Goal: Task Accomplishment & Management: Manage account settings

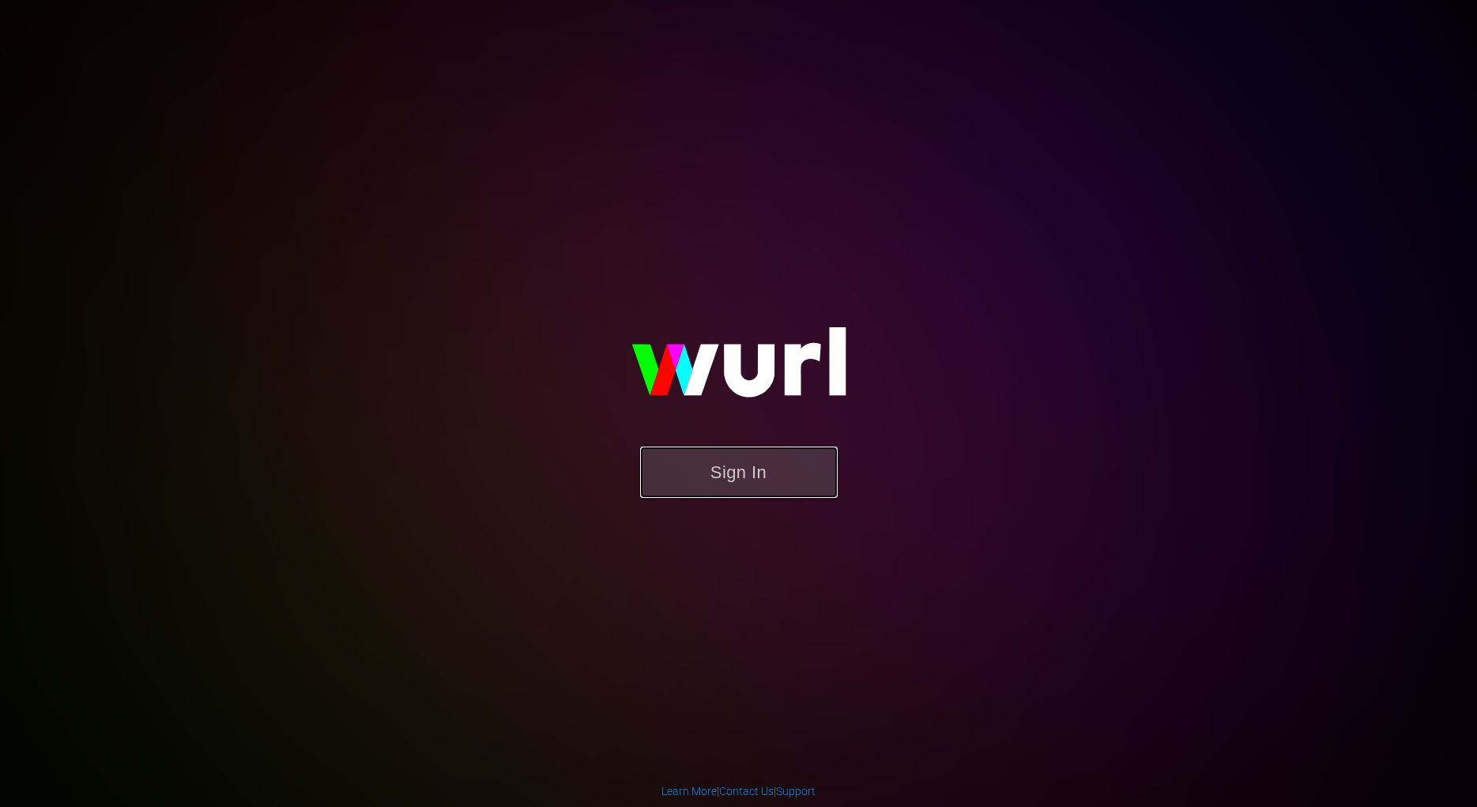
click at [732, 472] on button "Sign In" at bounding box center [739, 471] width 198 height 51
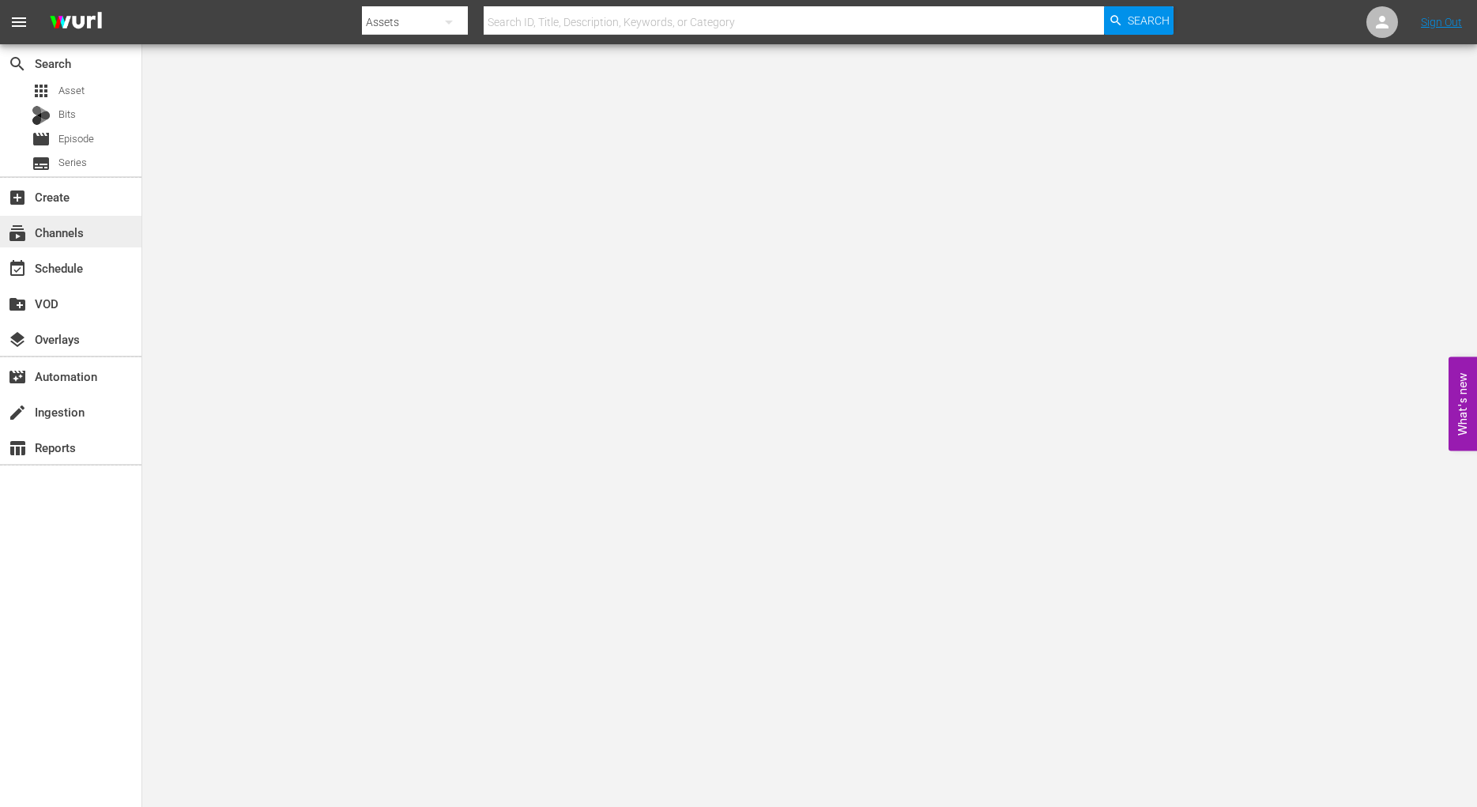
click at [74, 237] on div "subscriptions Channels" at bounding box center [44, 230] width 88 height 14
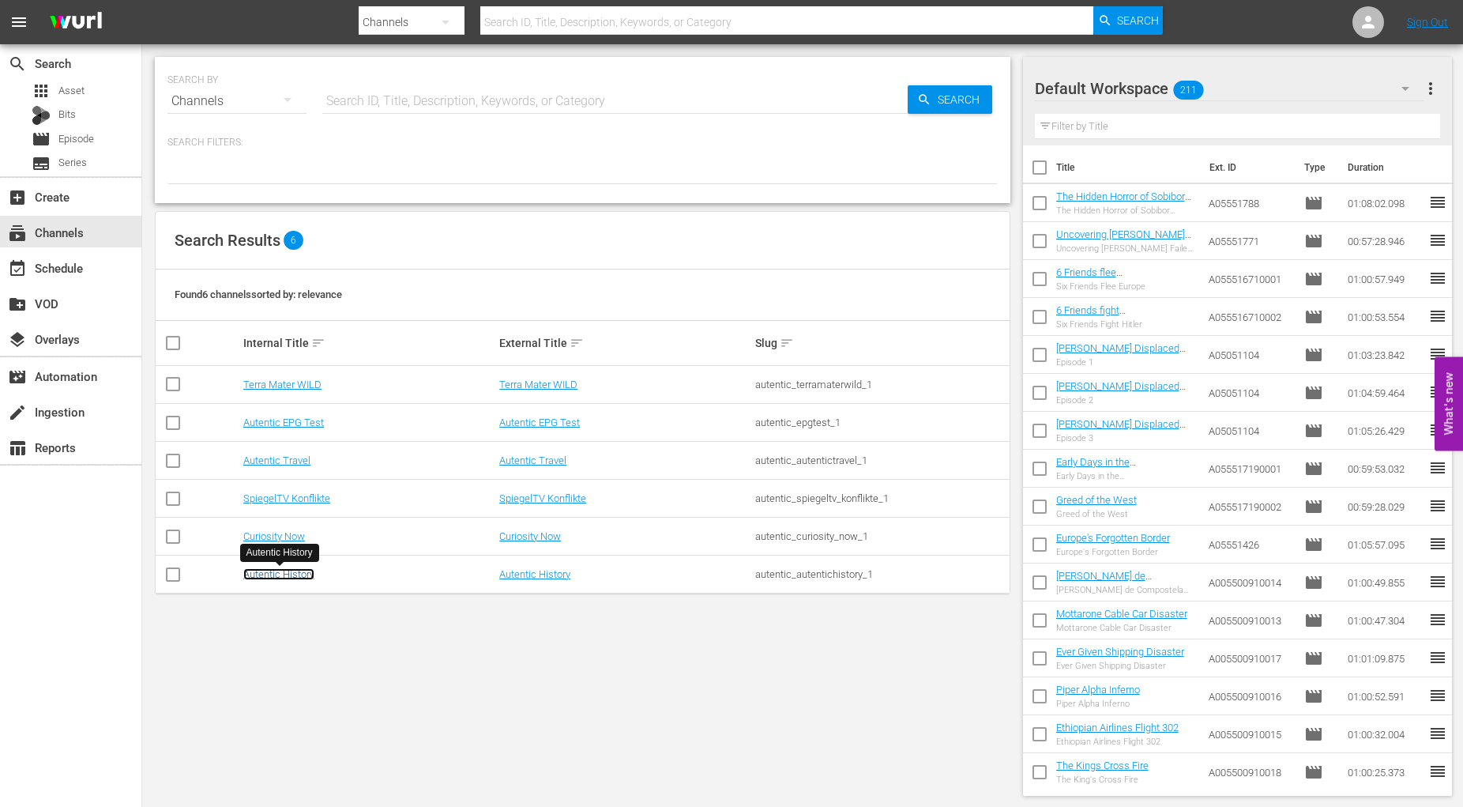
click at [286, 577] on link "Autentic History" at bounding box center [278, 574] width 71 height 12
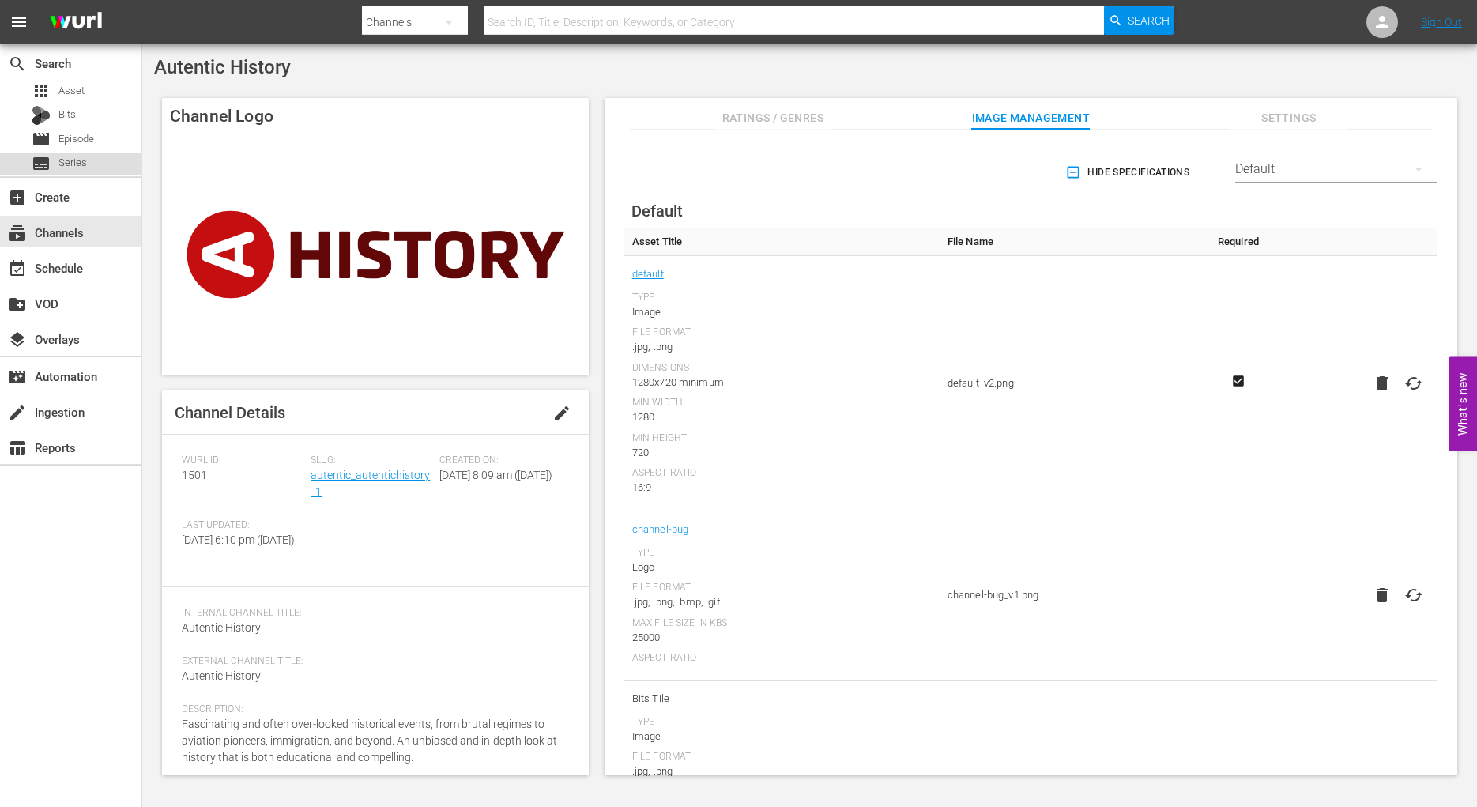
click at [77, 162] on span "Series" at bounding box center [72, 163] width 28 height 16
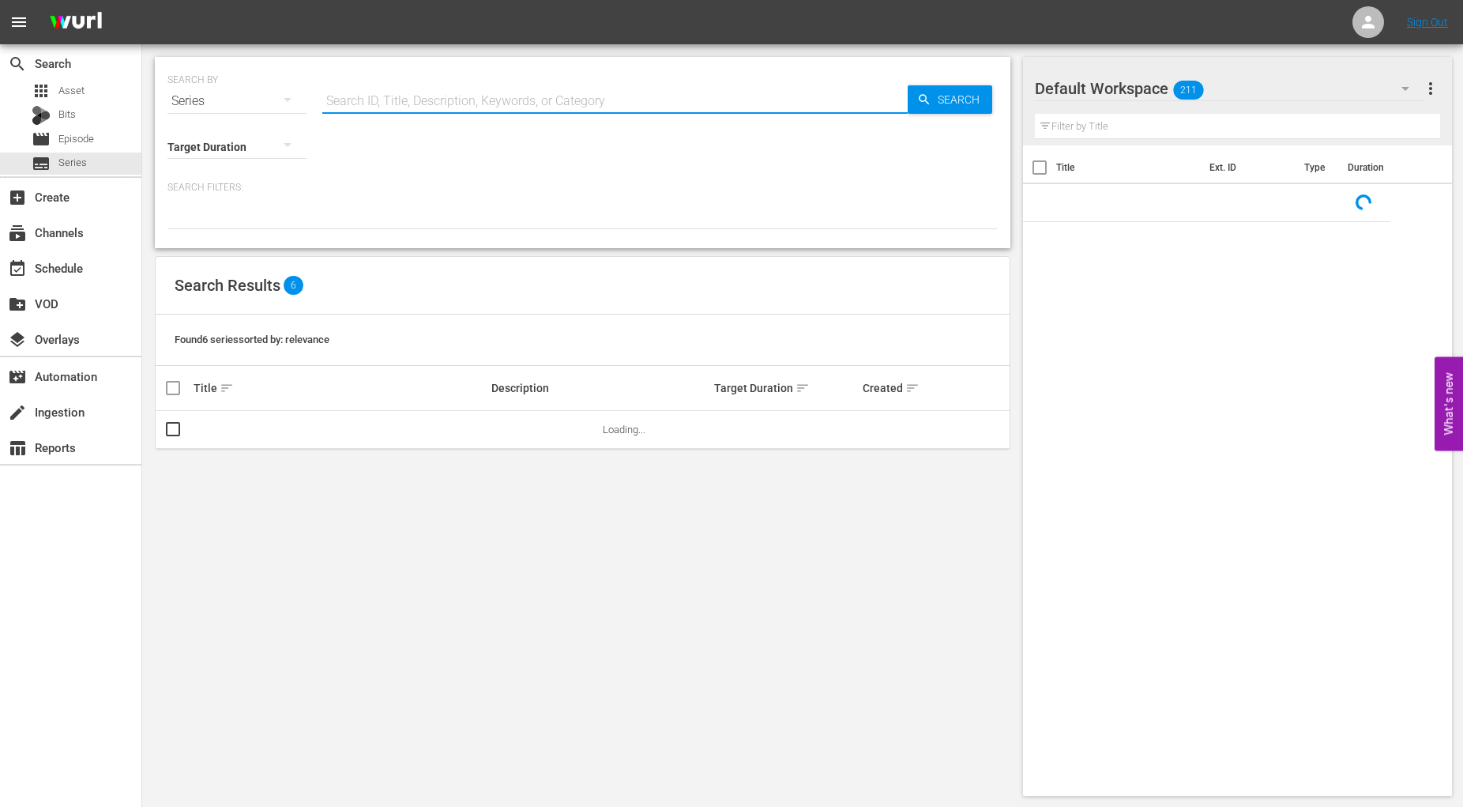
click at [363, 96] on input "text" at bounding box center [614, 101] width 585 height 38
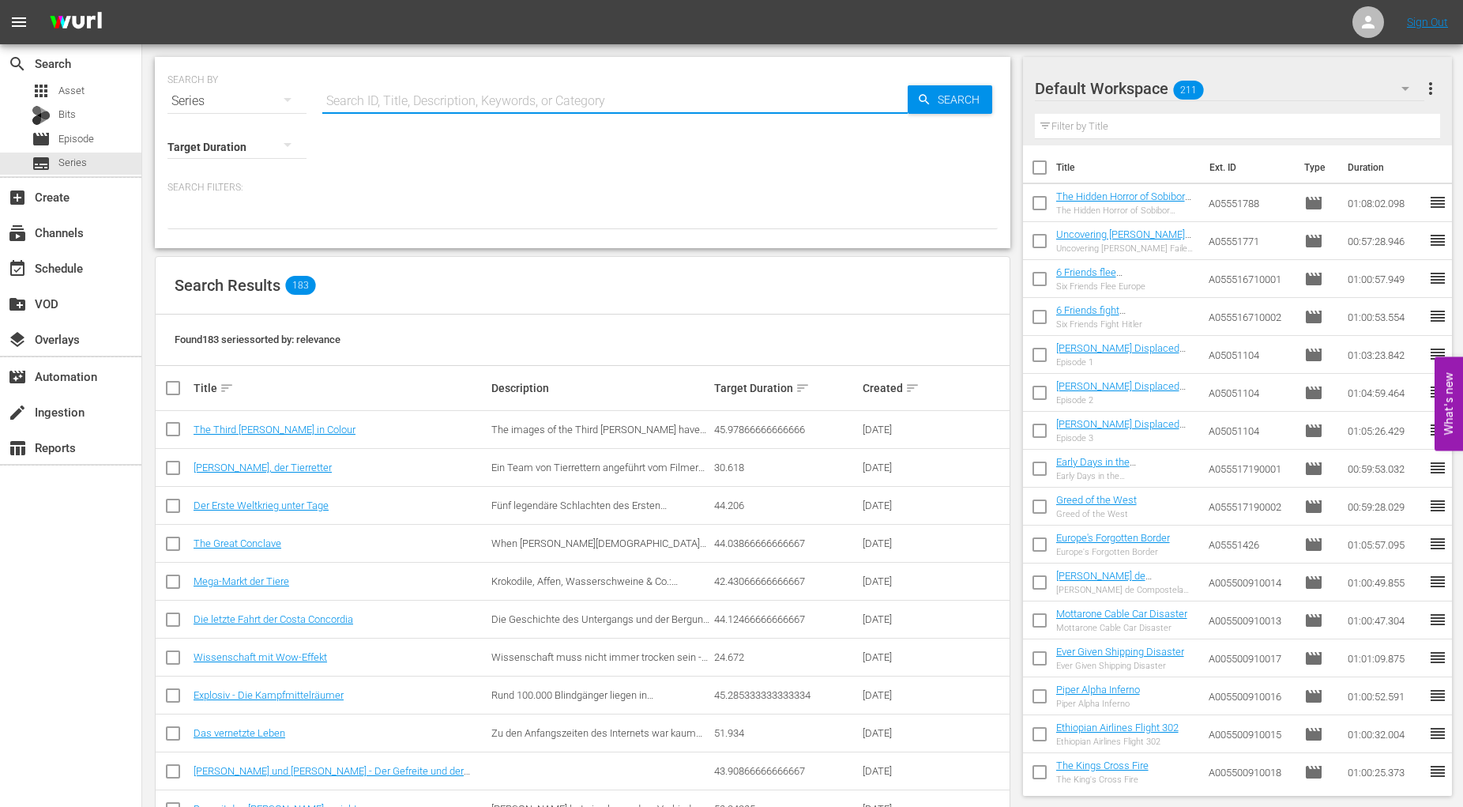
drag, startPoint x: 634, startPoint y: 99, endPoint x: 296, endPoint y: 100, distance: 339.0
click at [322, 100] on input "text" at bounding box center [614, 101] width 585 height 38
paste input "• [PERSON_NAME] Displaced War Children"
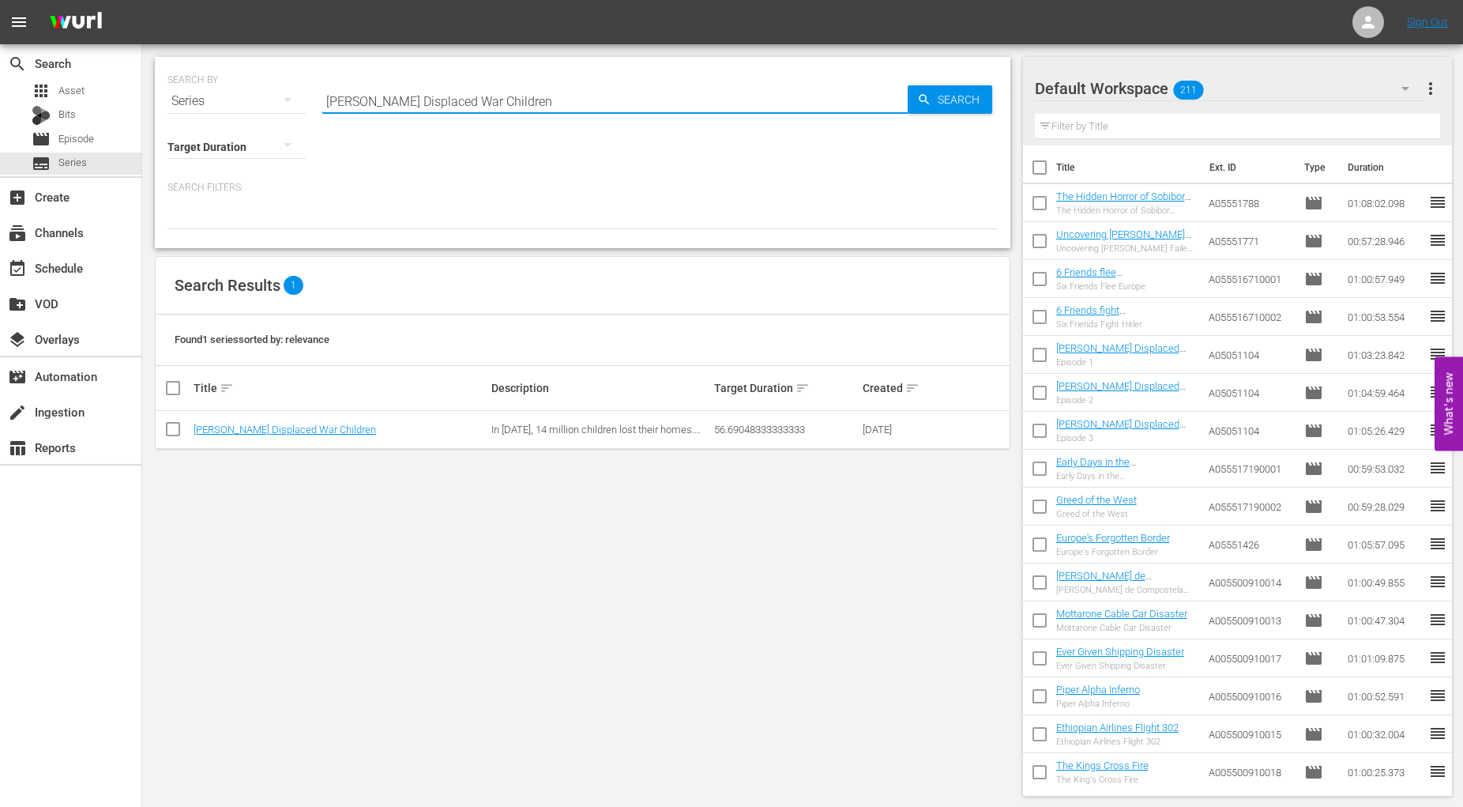
drag, startPoint x: 526, startPoint y: 102, endPoint x: 280, endPoint y: 89, distance: 246.1
click at [322, 89] on input "[PERSON_NAME] Displaced War Children" at bounding box center [614, 101] width 585 height 38
type input "atomic bomb"
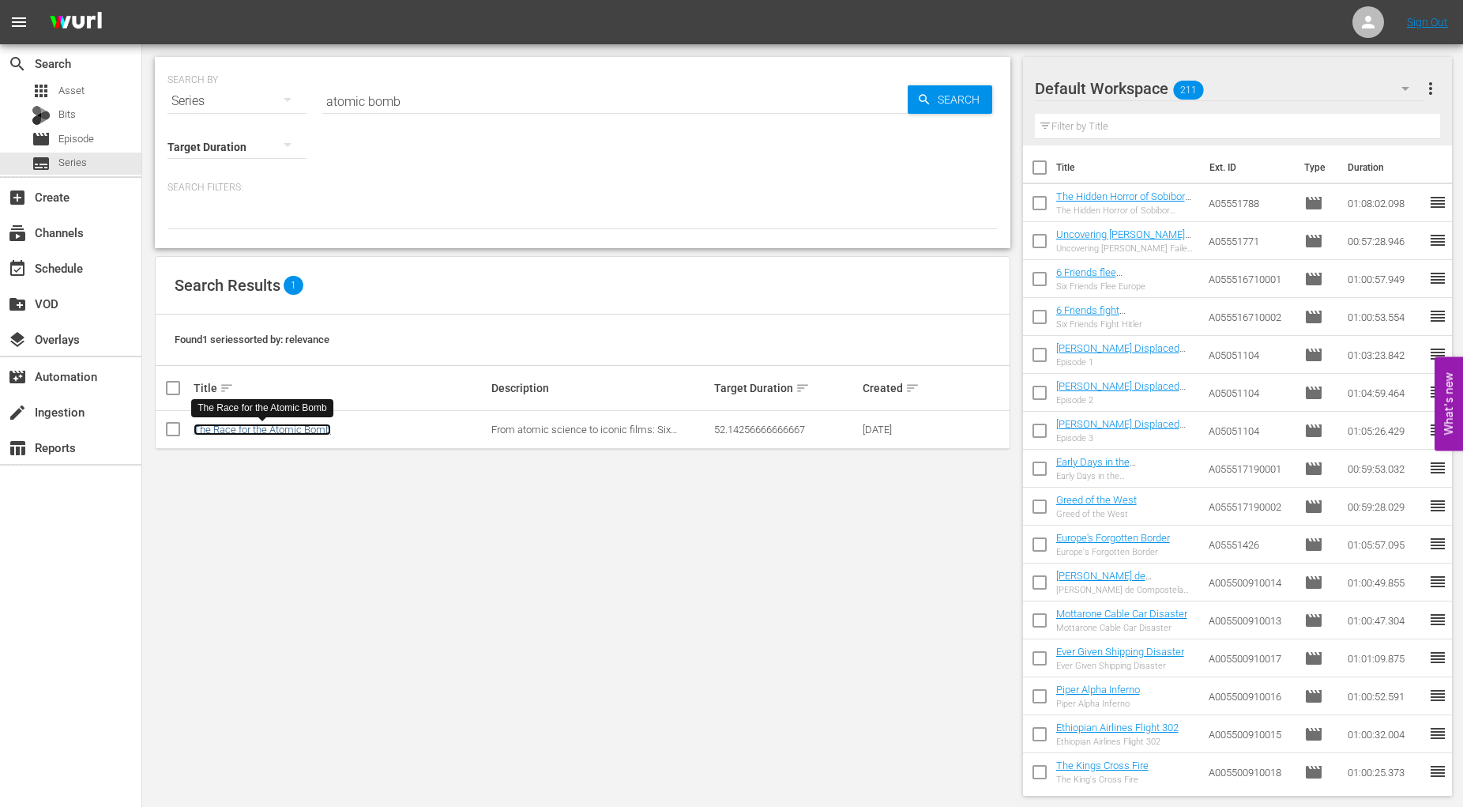
click at [281, 428] on link "The Race for the Atomic Bomb" at bounding box center [262, 430] width 137 height 12
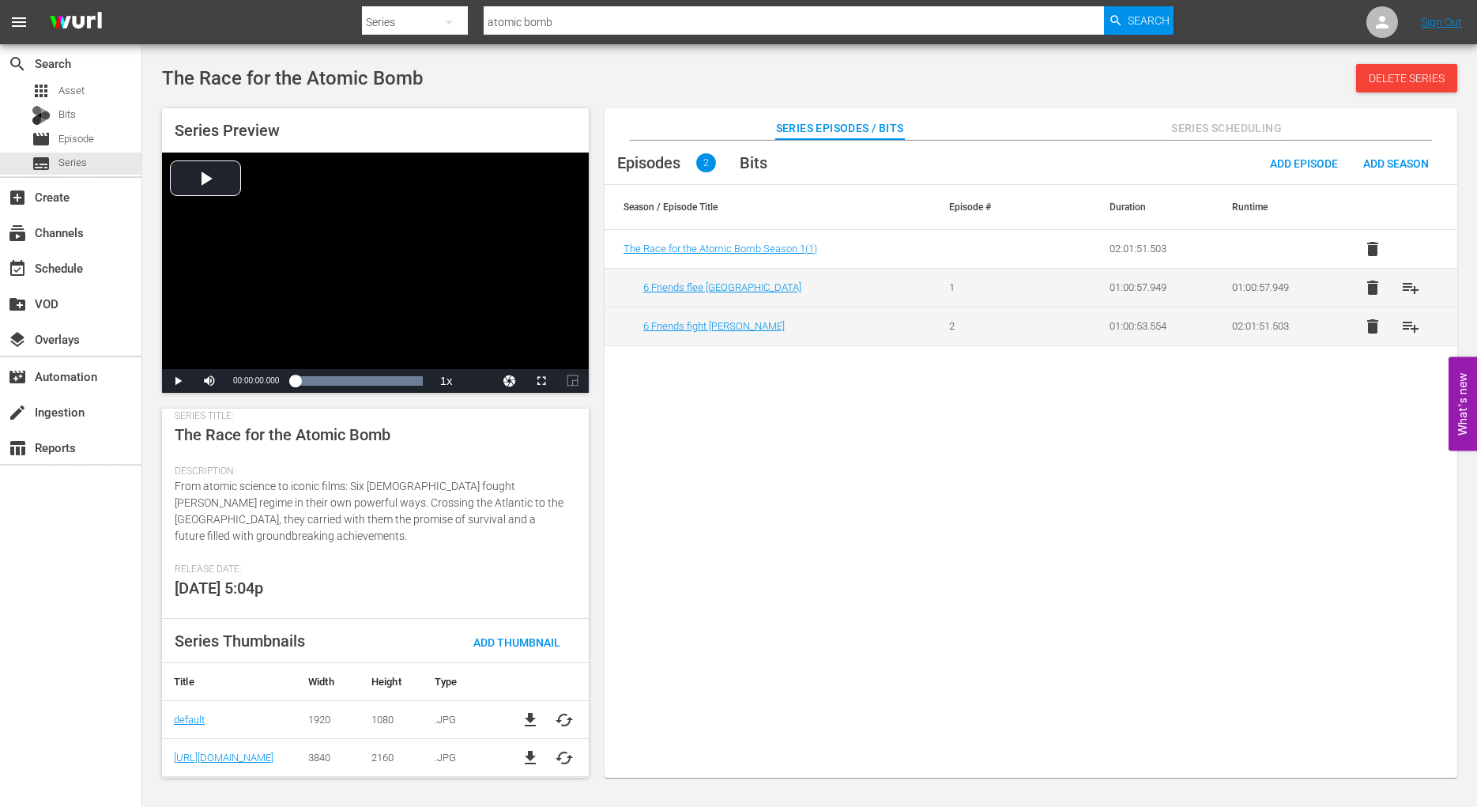
scroll to position [228, 0]
click at [74, 162] on span "Series" at bounding box center [72, 163] width 28 height 16
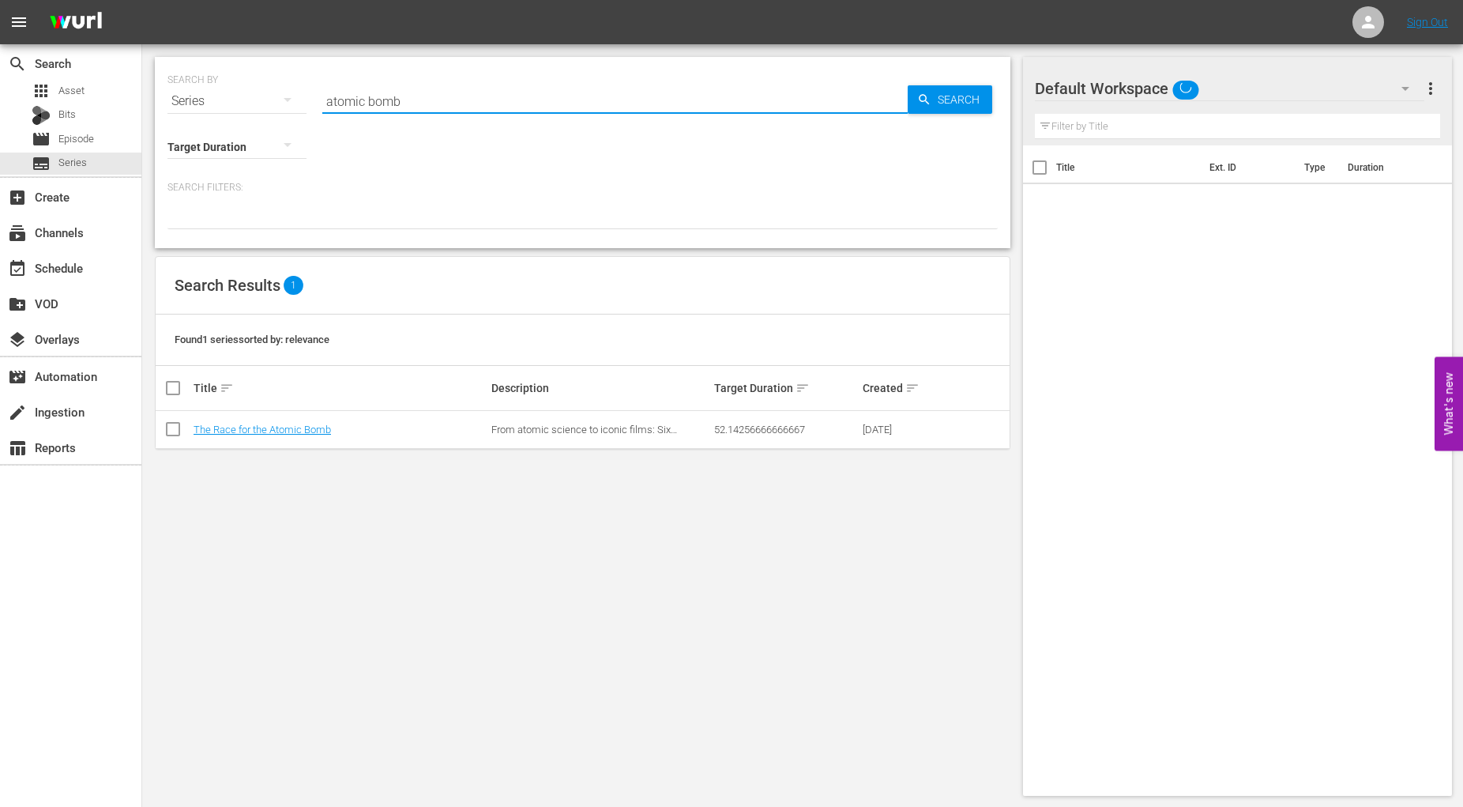
drag, startPoint x: 408, startPoint y: 107, endPoint x: 227, endPoint y: 86, distance: 182.9
click at [322, 86] on input "atomic bomb" at bounding box center [614, 101] width 585 height 38
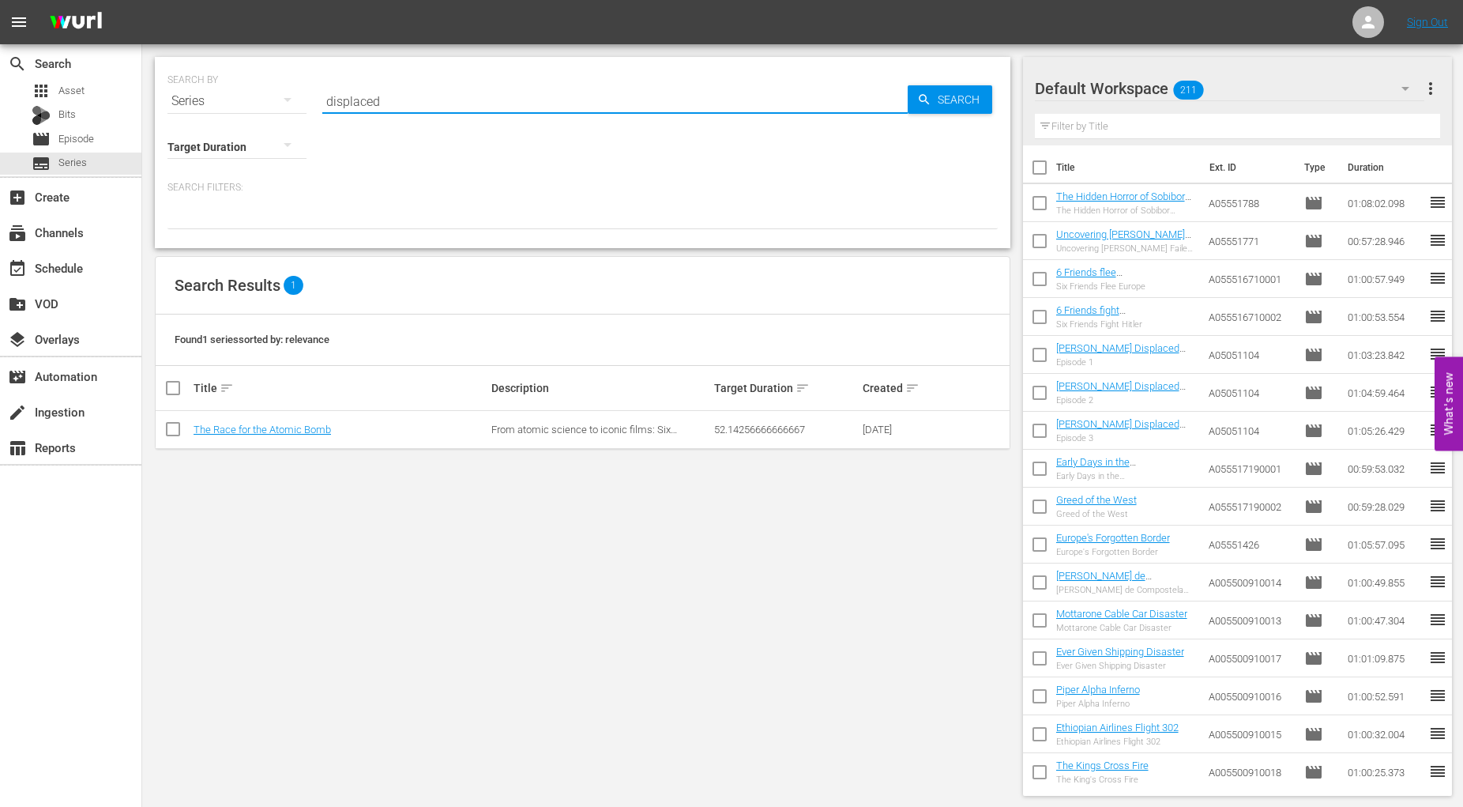
type input "displaced"
click at [248, 430] on link "[PERSON_NAME] Displaced War Children" at bounding box center [285, 430] width 183 height 12
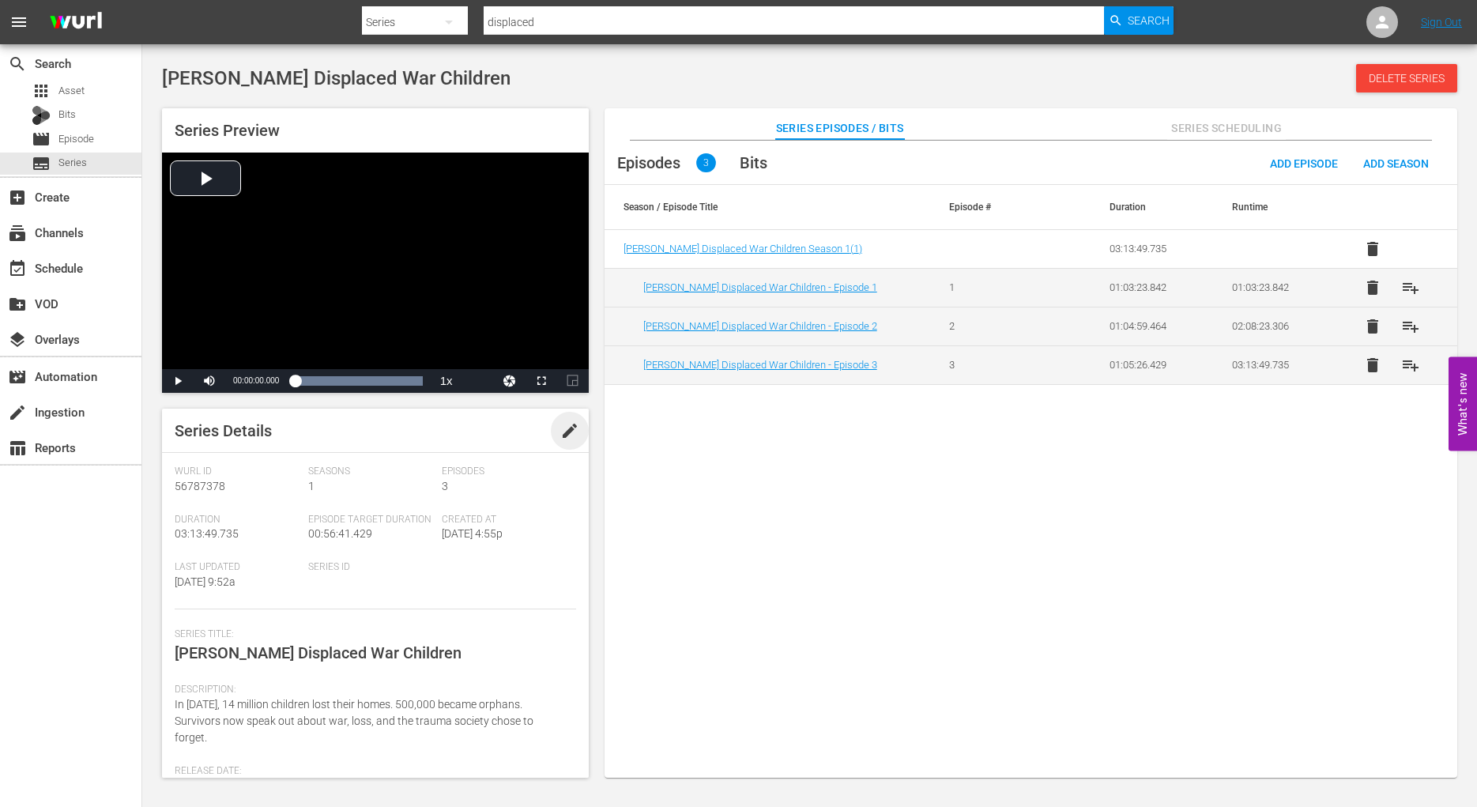
click at [560, 427] on span "edit" at bounding box center [569, 430] width 19 height 19
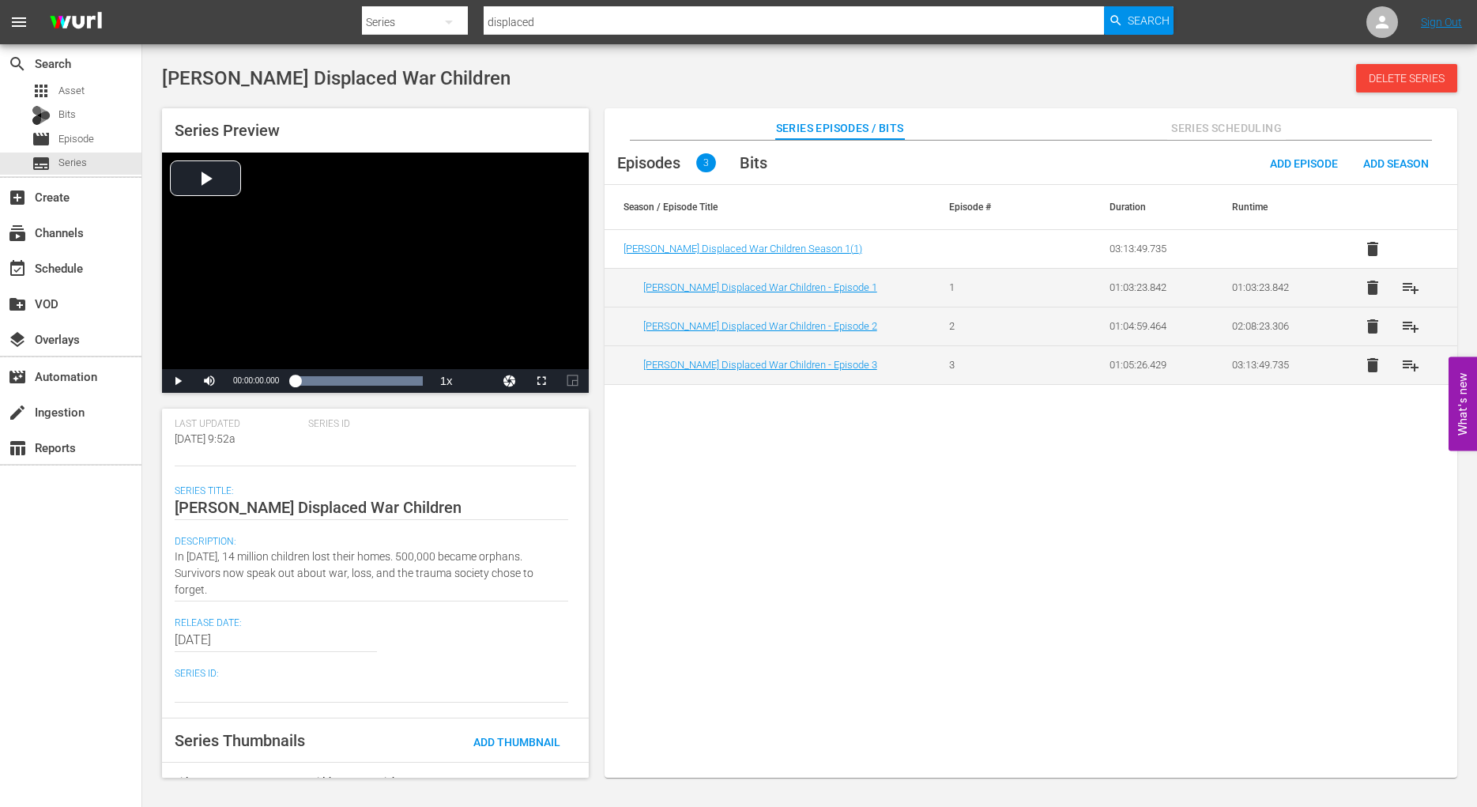
scroll to position [216, 0]
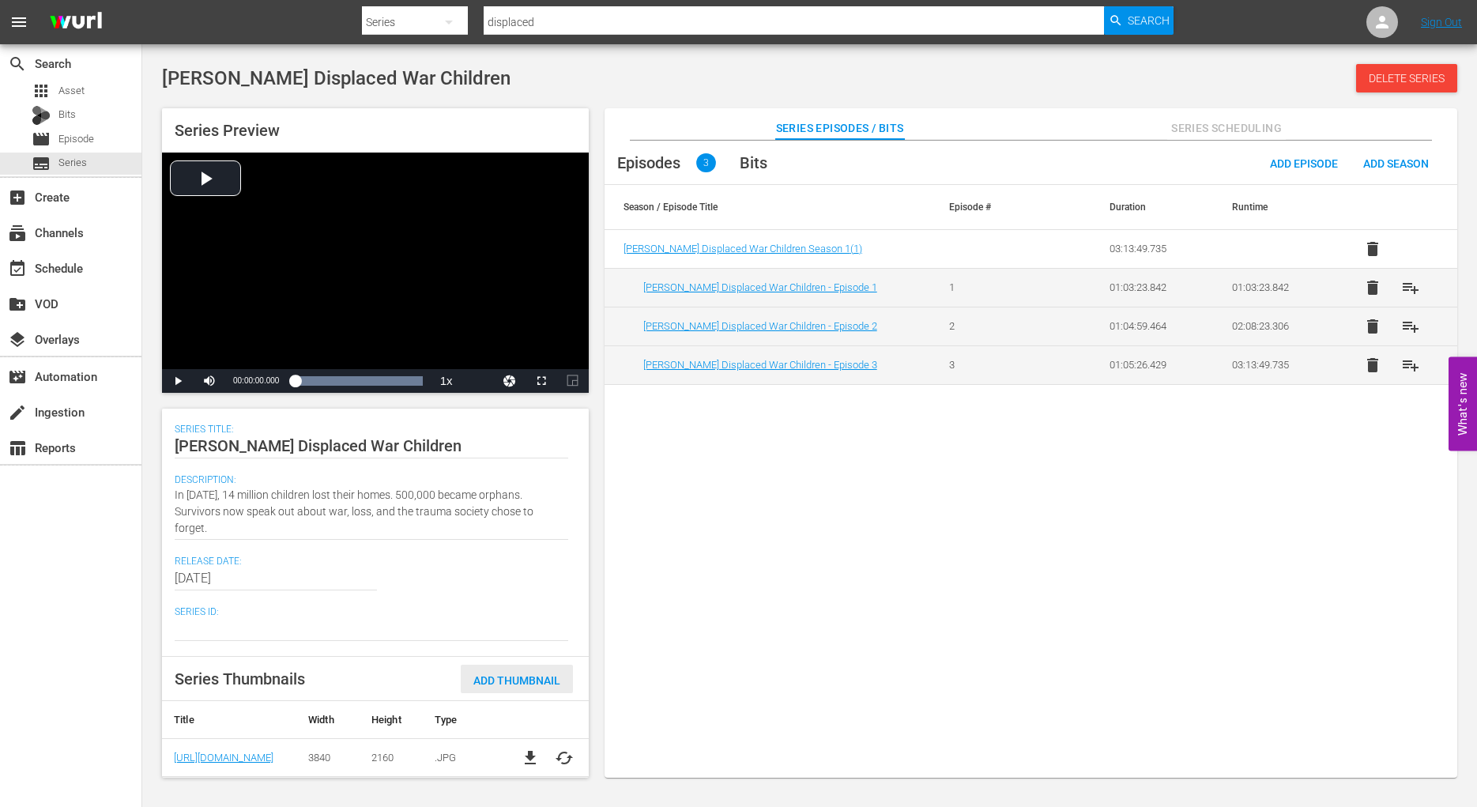
click at [500, 677] on span "Add Thumbnail" at bounding box center [517, 680] width 112 height 13
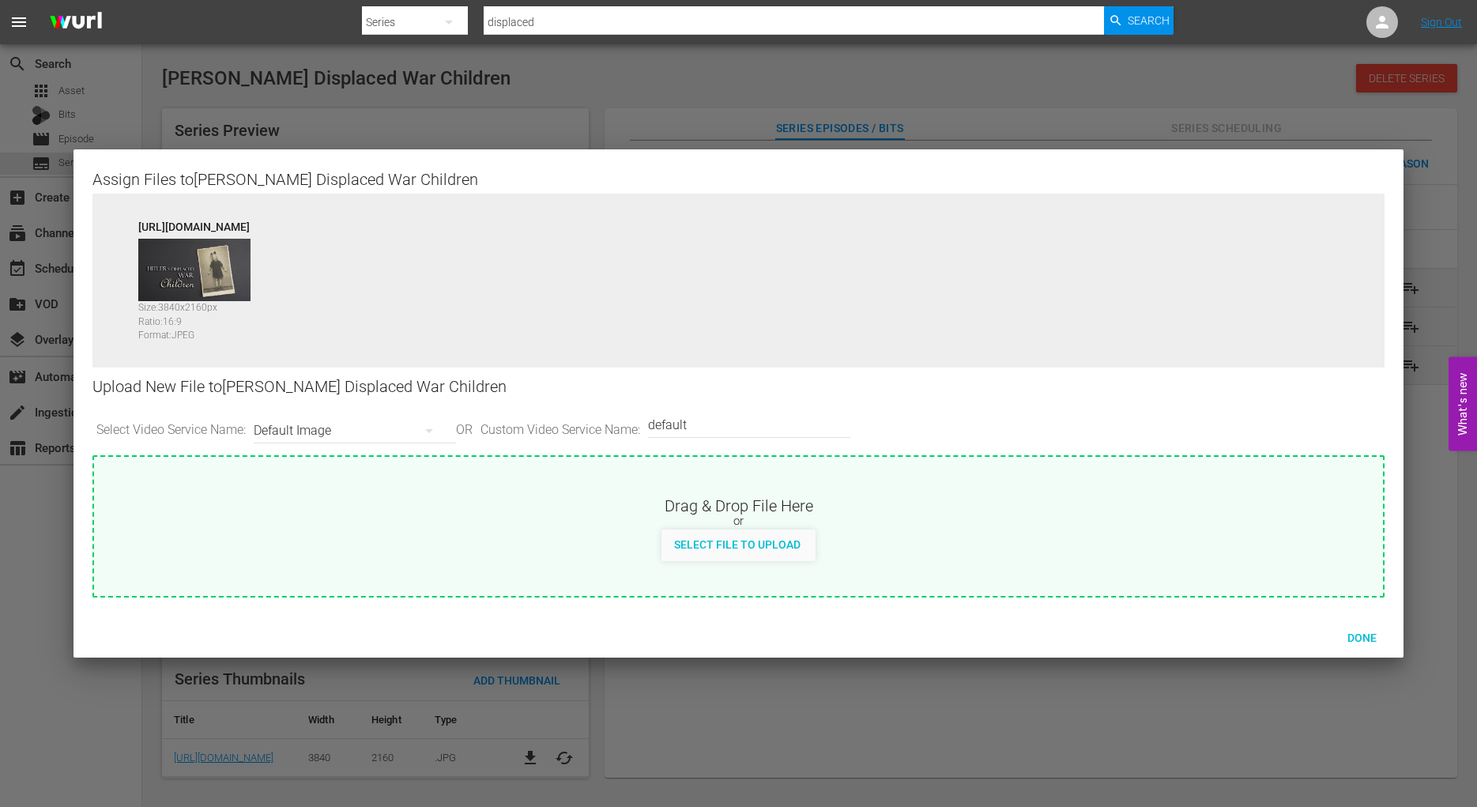
scroll to position [186, 0]
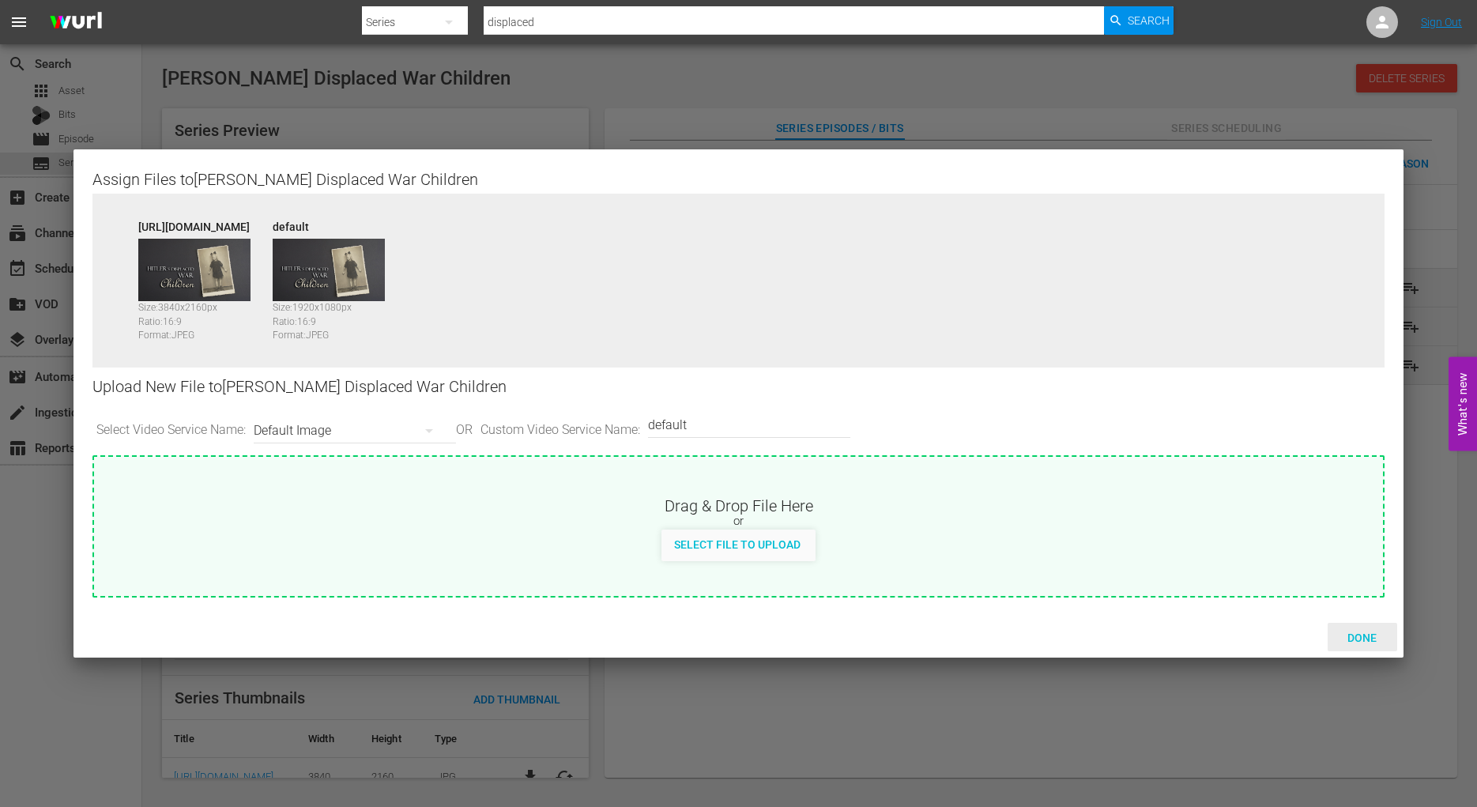
click at [1355, 633] on span "Done" at bounding box center [1362, 637] width 55 height 13
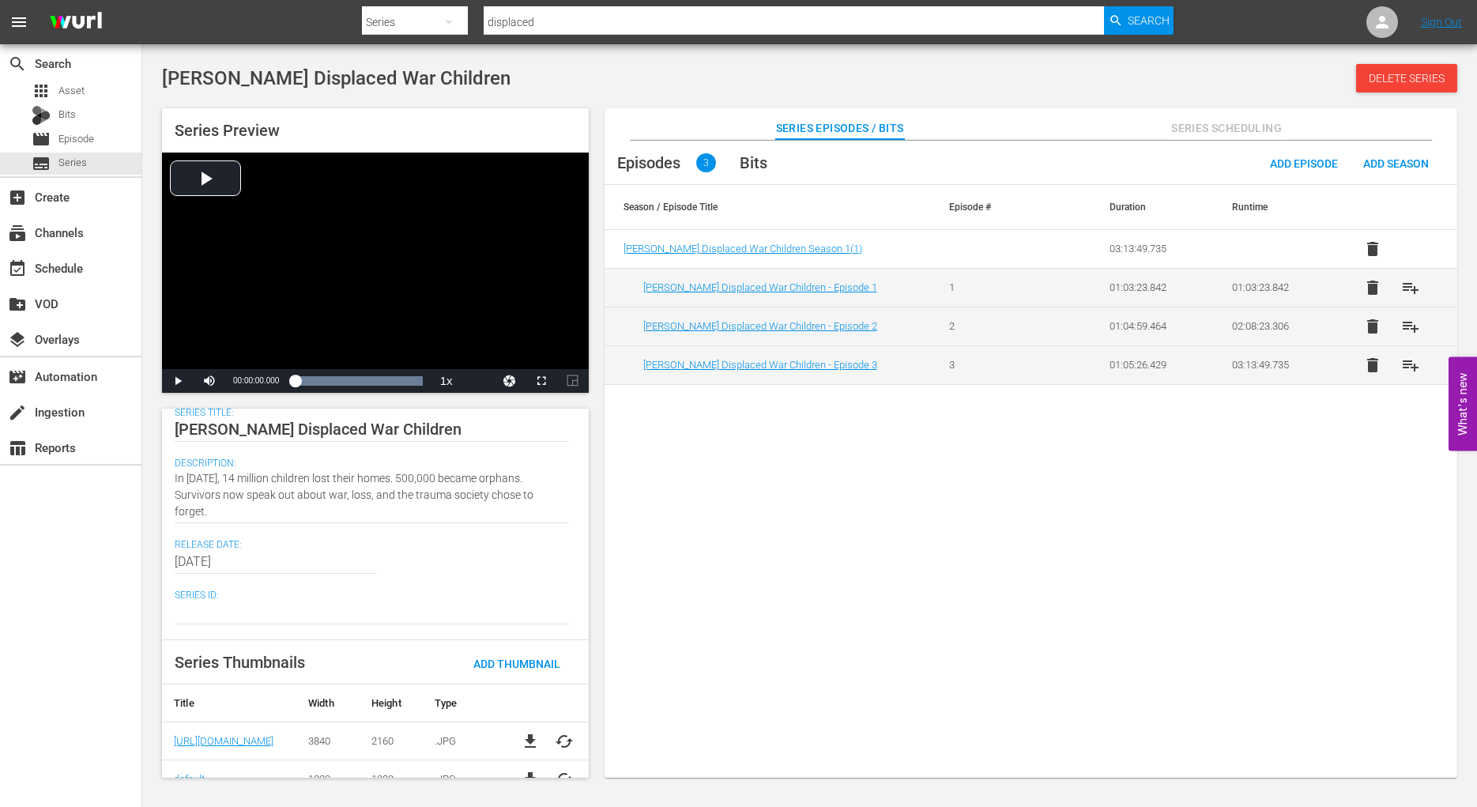
scroll to position [254, 0]
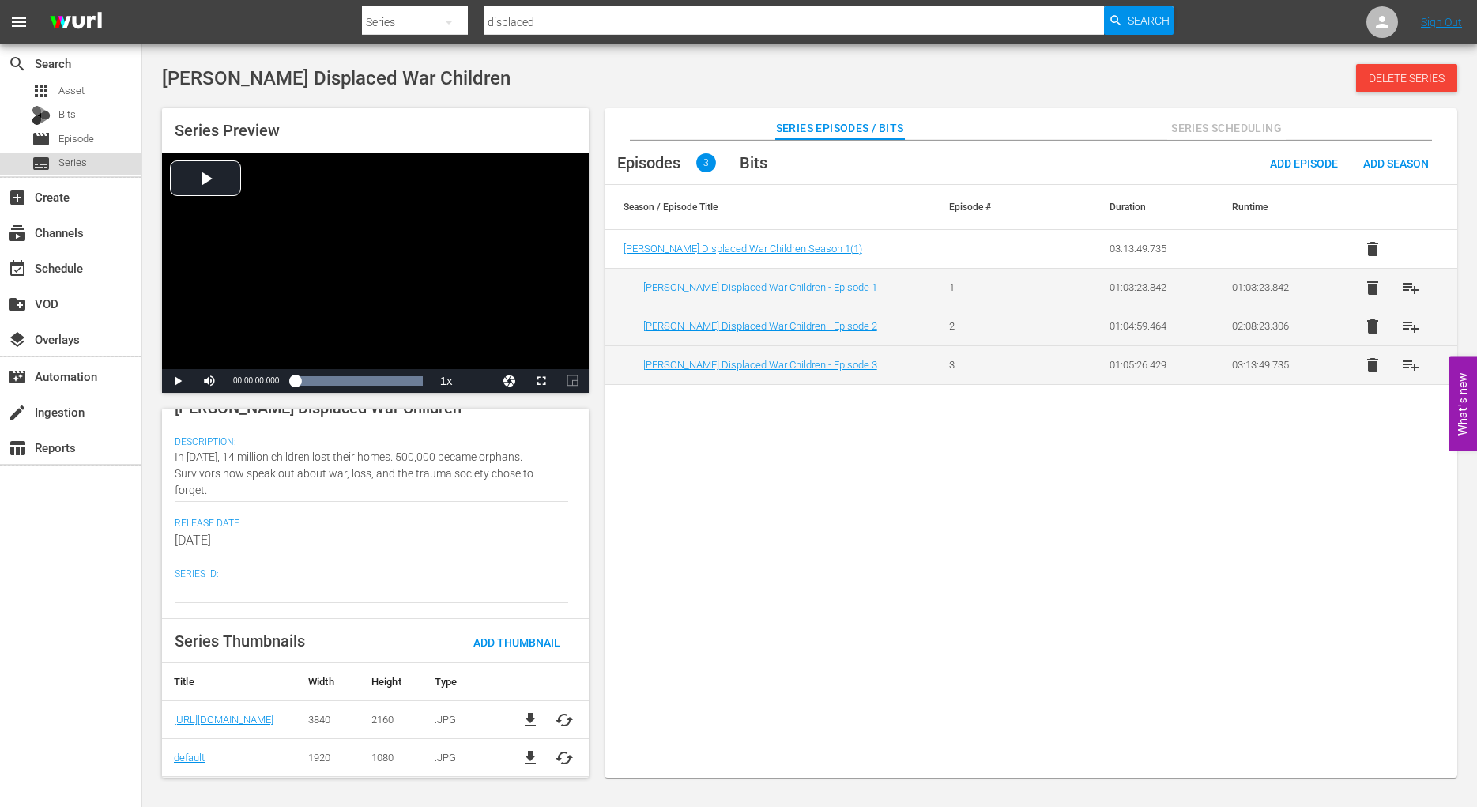
click at [77, 164] on span "Series" at bounding box center [72, 163] width 28 height 16
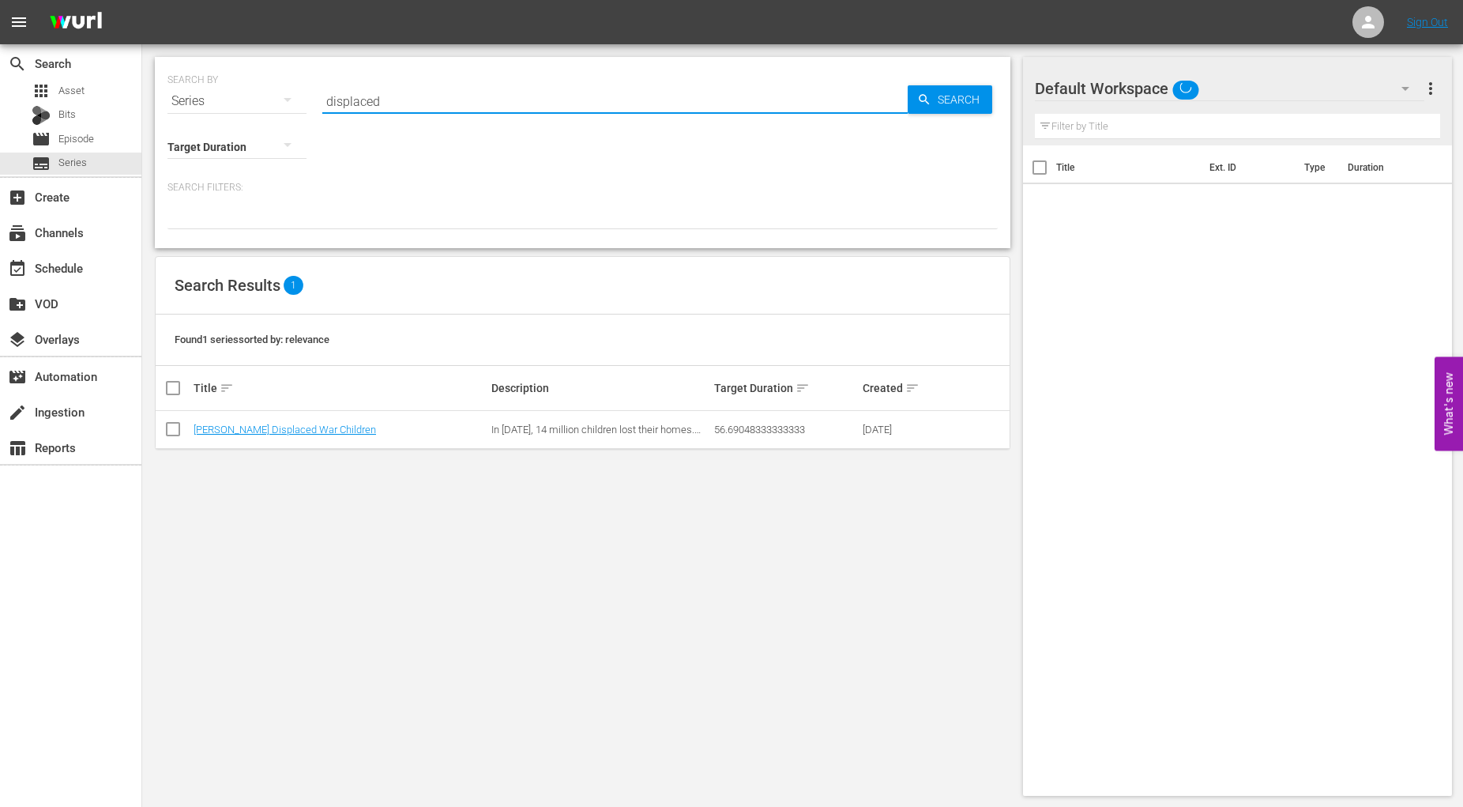
drag, startPoint x: 444, startPoint y: 96, endPoint x: 161, endPoint y: 64, distance: 284.7
click at [322, 82] on input "displaced" at bounding box center [614, 101] width 585 height 38
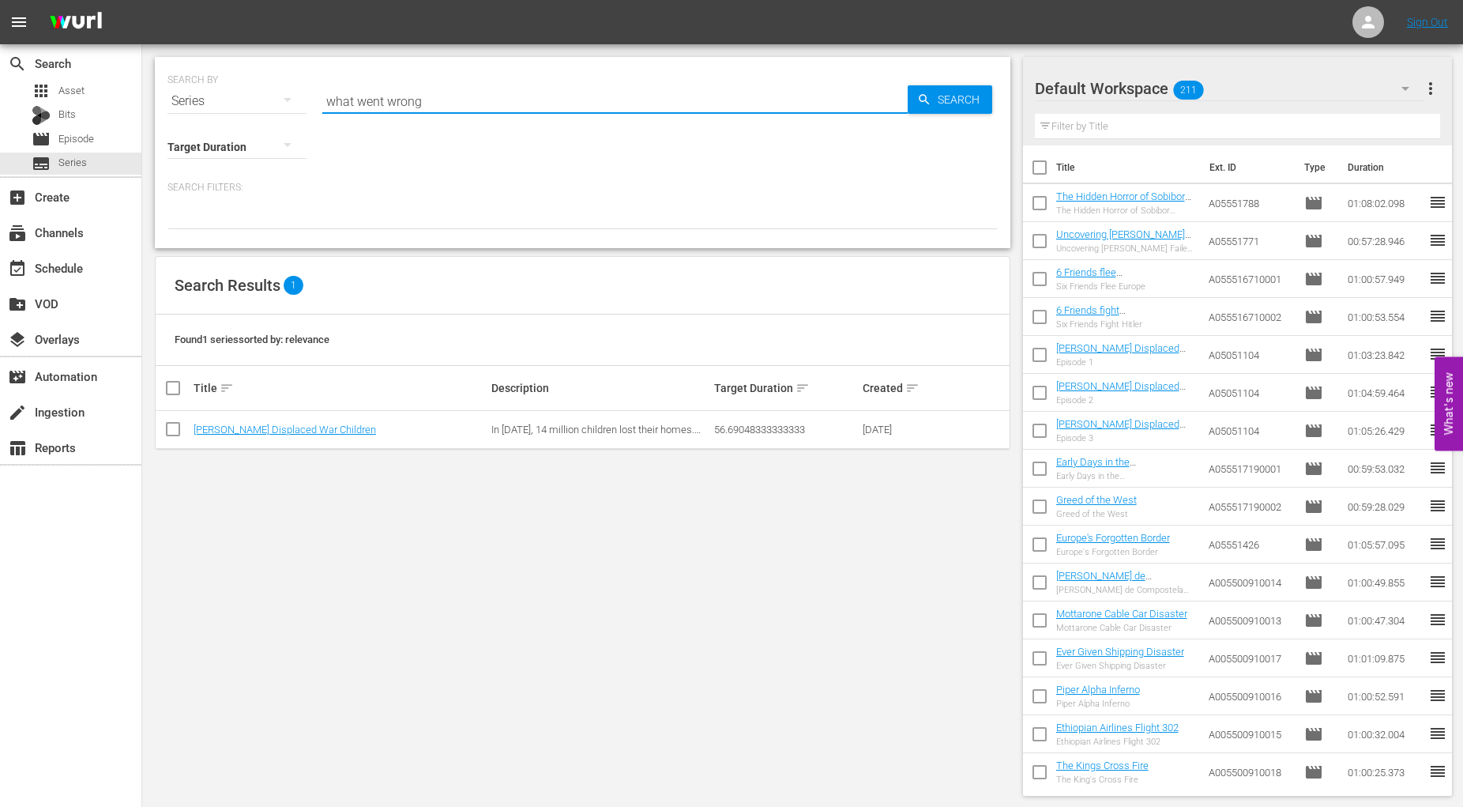
type input "what went wrong"
click at [226, 434] on link "What Went Wrong" at bounding box center [234, 430] width 81 height 12
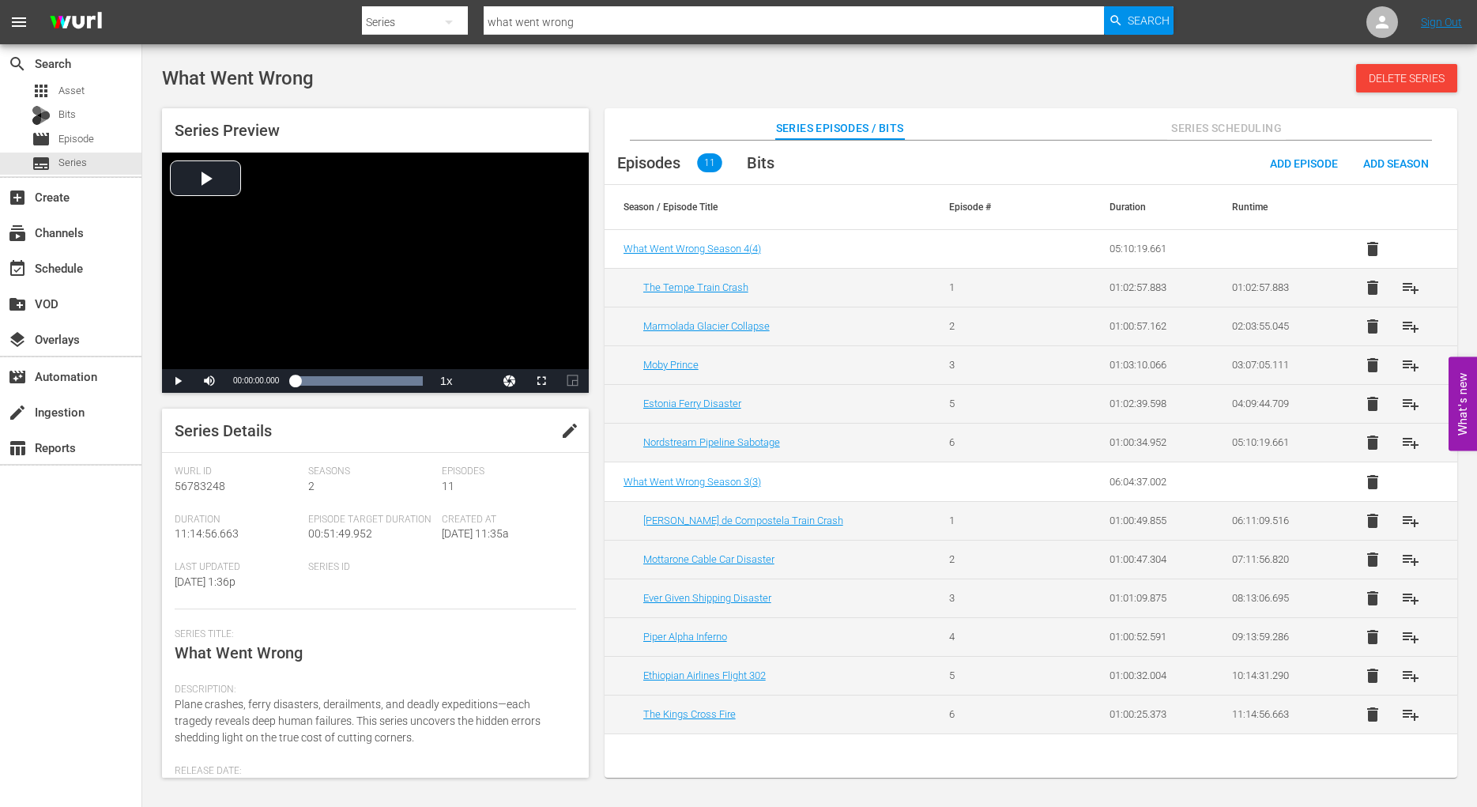
scroll to position [322, 0]
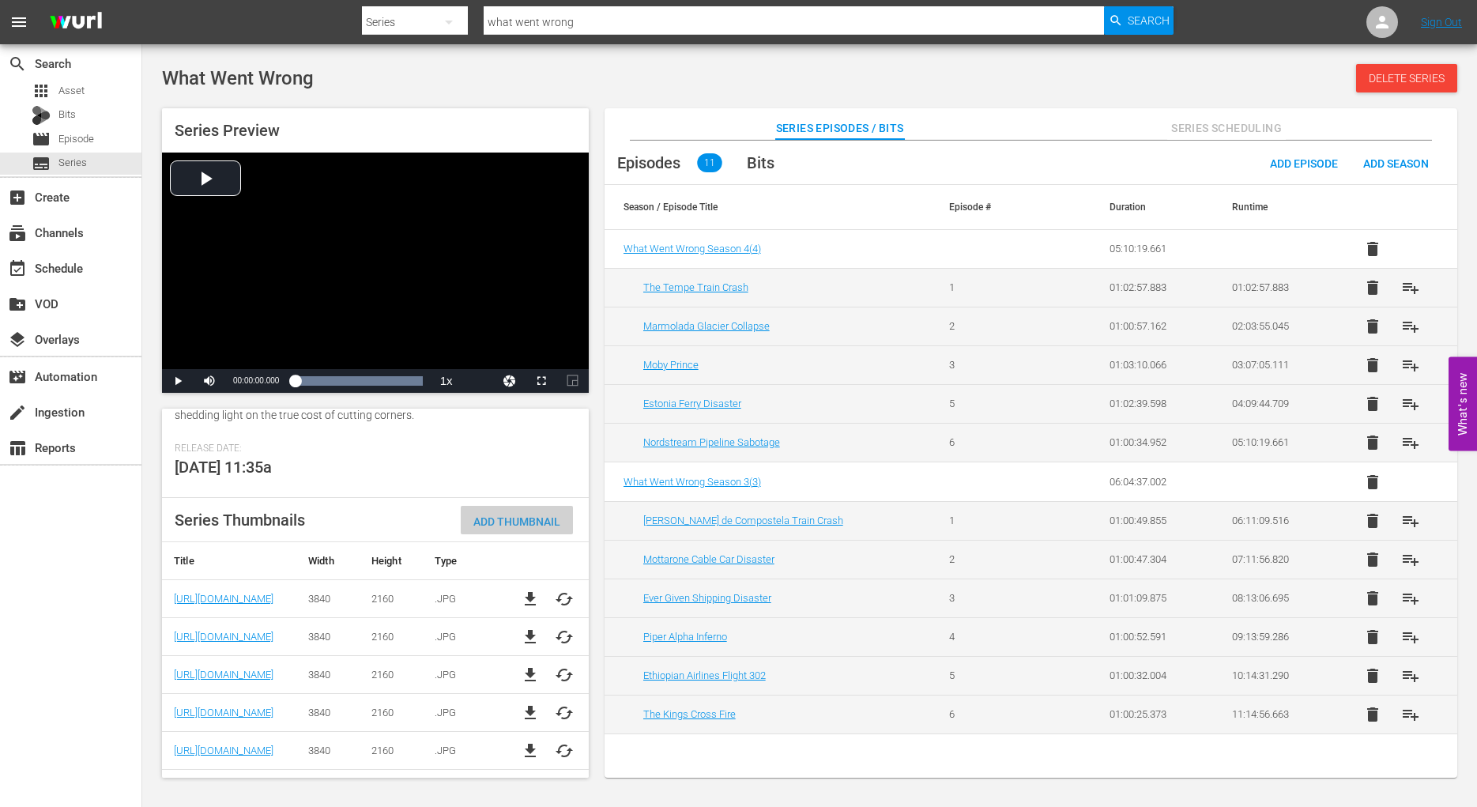
click at [523, 528] on span "Add Thumbnail" at bounding box center [517, 521] width 112 height 13
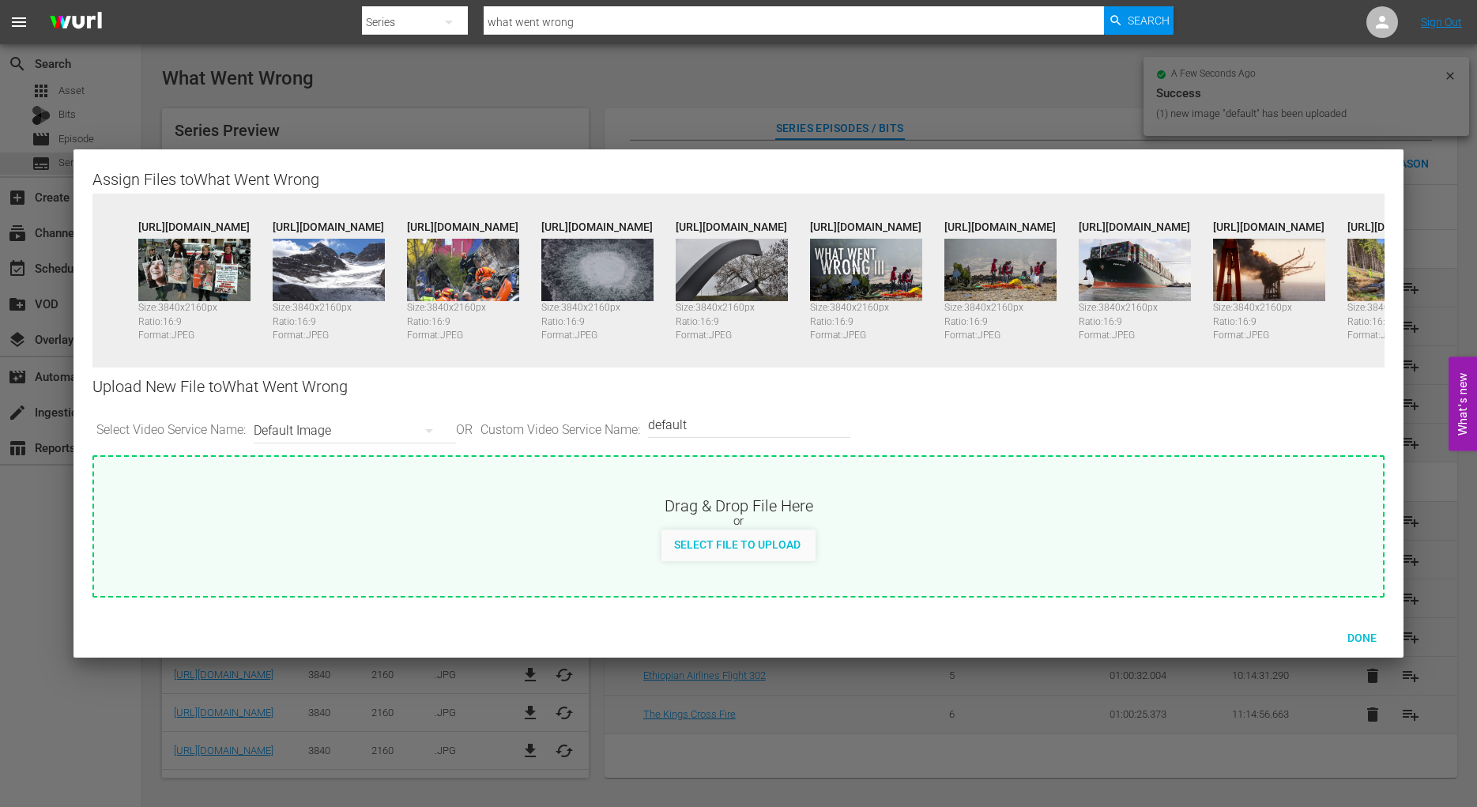
click at [762, 511] on div "Drag & Drop File Here" at bounding box center [738, 504] width 1288 height 19
type input "C:\fakepath\A005500910000-0300_WhatWentWrong_169_ENG_1920x1080.jpg"
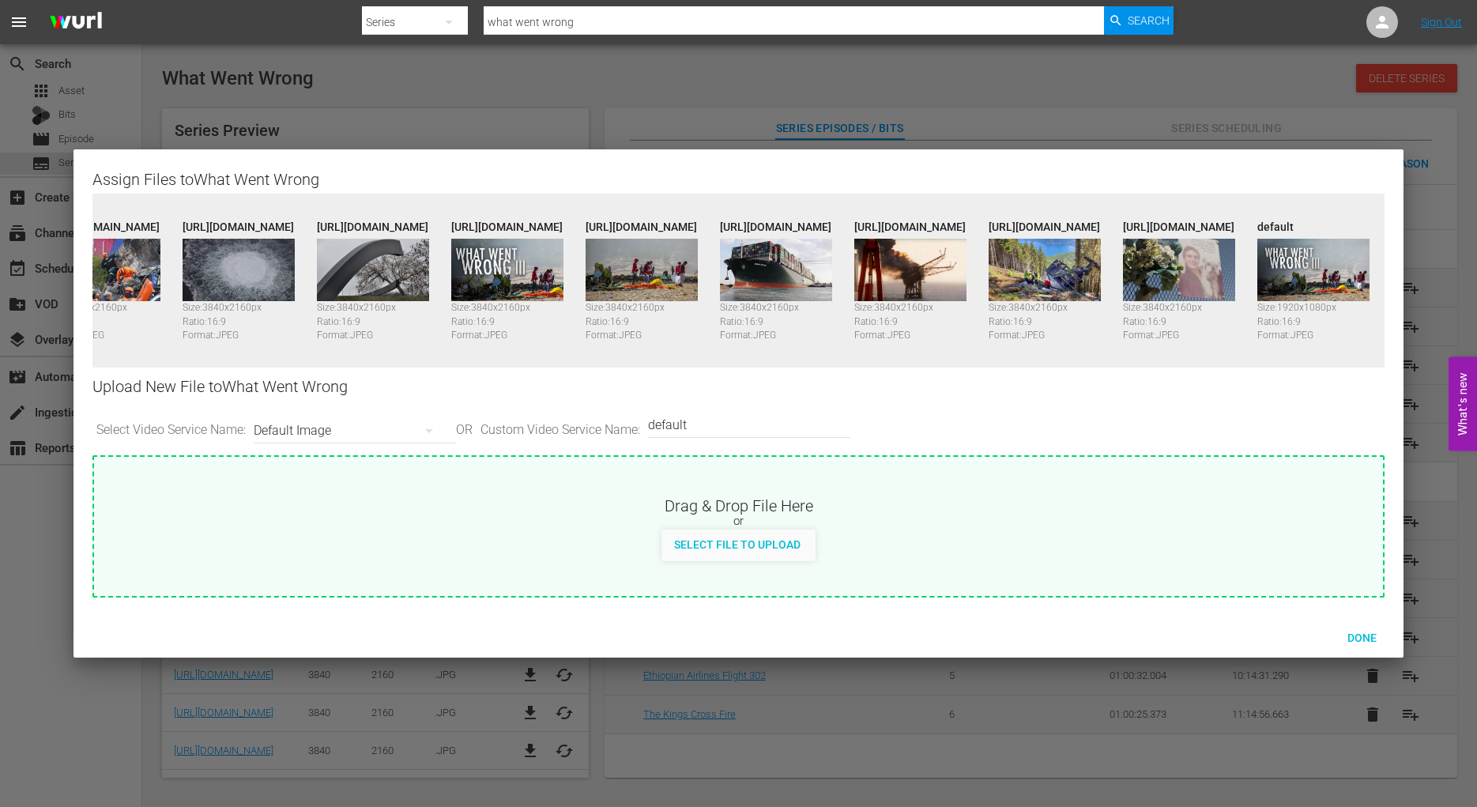
scroll to position [0, 620]
click at [1360, 638] on span "Done" at bounding box center [1362, 637] width 55 height 13
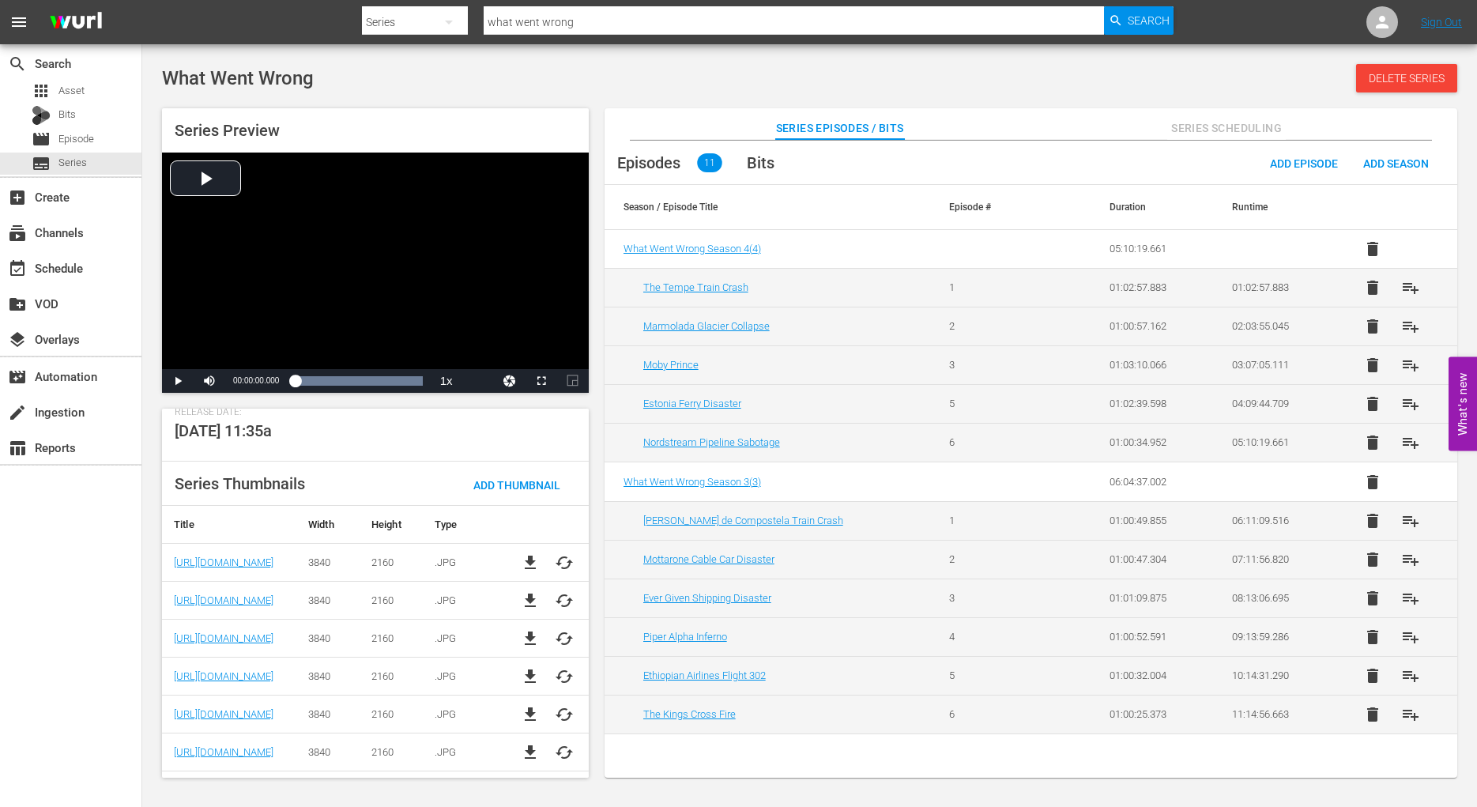
scroll to position [351, 0]
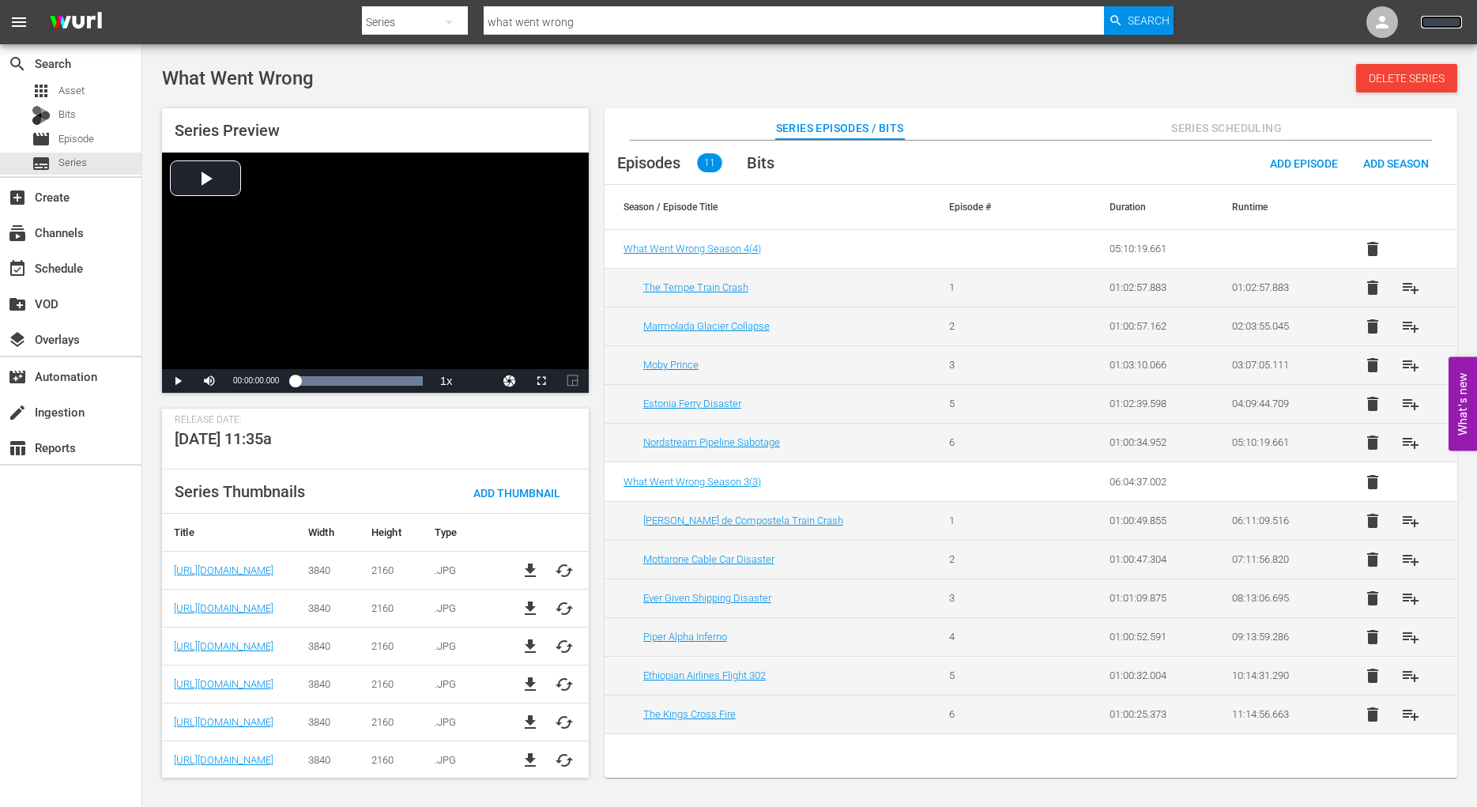
click at [1433, 22] on link "Sign Out" at bounding box center [1441, 22] width 41 height 13
